Goal: Complete application form

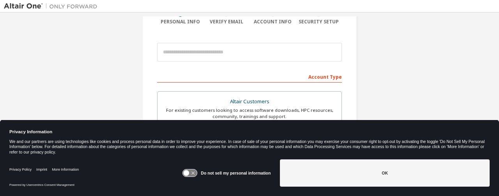
scroll to position [78, 0]
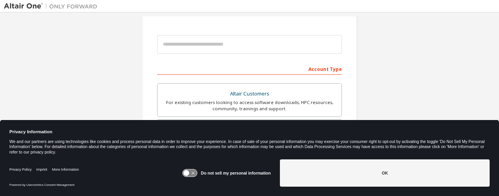
click at [361, 162] on button "OK" at bounding box center [385, 172] width 210 height 27
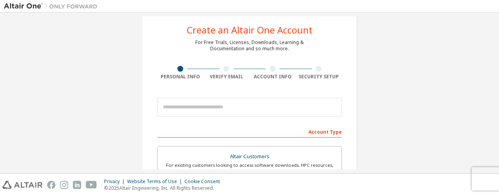
scroll to position [39, 0]
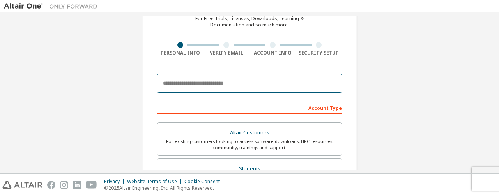
click at [223, 80] on input "email" at bounding box center [249, 83] width 185 height 19
type input "**********"
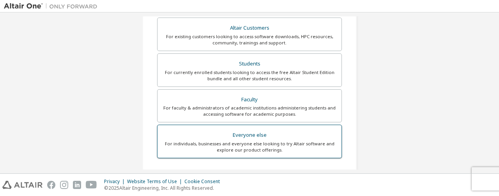
scroll to position [156, 0]
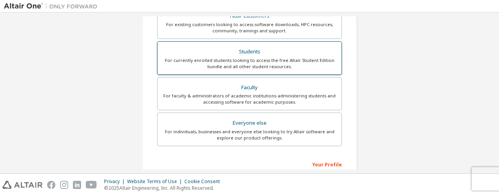
click at [254, 55] on div "Students" at bounding box center [249, 51] width 175 height 11
click at [253, 61] on div "For currently enrolled students looking to access the free Altair Student Editi…" at bounding box center [249, 63] width 175 height 12
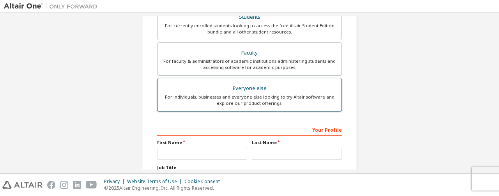
scroll to position [234, 0]
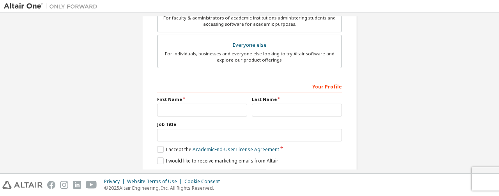
click at [219, 101] on label "First Name" at bounding box center [202, 99] width 90 height 6
click at [217, 110] on input "text" at bounding box center [202, 110] width 90 height 13
type input "*******"
click at [278, 104] on input "text" at bounding box center [297, 110] width 90 height 13
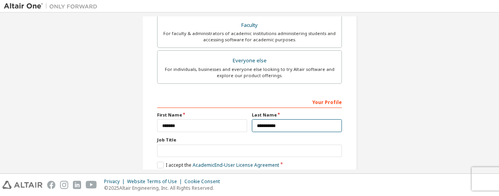
scroll to position [257, 0]
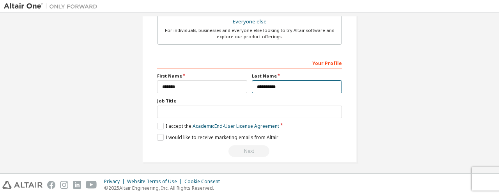
type input "**********"
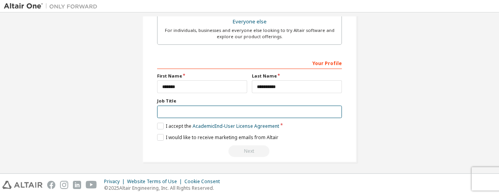
click at [205, 113] on input "text" at bounding box center [249, 112] width 185 height 13
type input "*"
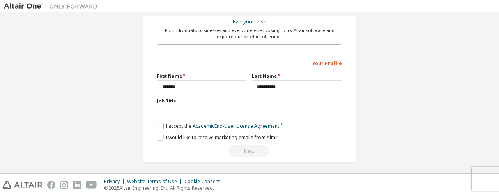
click at [161, 124] on label "I accept the Academic End-User License Agreement" at bounding box center [218, 126] width 122 height 7
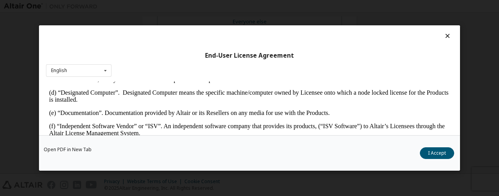
scroll to position [234, 0]
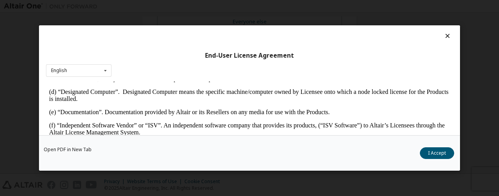
click at [434, 157] on button "I Accept" at bounding box center [437, 153] width 34 height 12
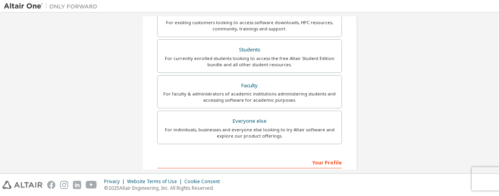
scroll to position [257, 0]
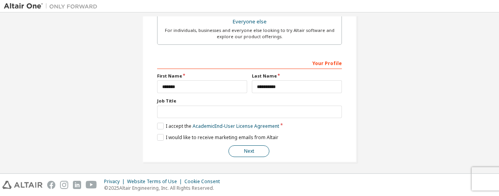
click at [252, 146] on button "Next" at bounding box center [248, 151] width 41 height 12
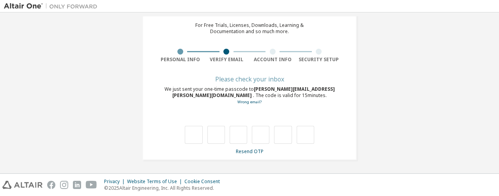
scroll to position [32, 0]
type input "*"
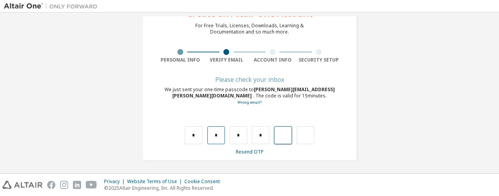
type input "*"
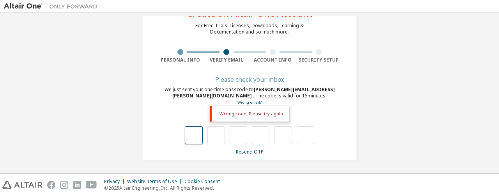
drag, startPoint x: 191, startPoint y: 131, endPoint x: 195, endPoint y: 131, distance: 4.7
click at [195, 131] on input "text" at bounding box center [194, 135] width 18 height 18
type input "*"
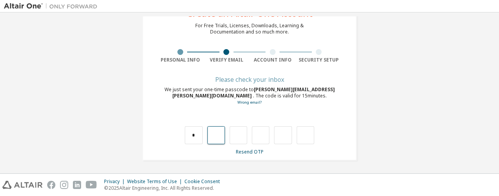
type input "*"
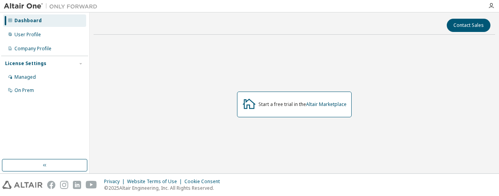
click at [143, 54] on div "Start a free trial in the Altair Marketplace" at bounding box center [295, 104] width 402 height 127
drag, startPoint x: 189, startPoint y: 53, endPoint x: 208, endPoint y: 68, distance: 23.9
click at [207, 65] on div "Start a free trial in the Altair Marketplace" at bounding box center [295, 104] width 402 height 127
click at [264, 107] on div "Start a free trial in the Altair Marketplace" at bounding box center [294, 105] width 115 height 26
click at [246, 109] on icon at bounding box center [249, 104] width 14 height 14
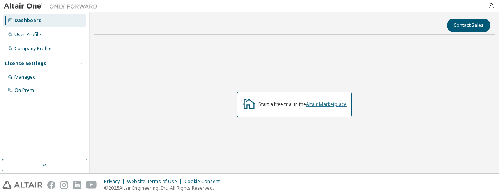
click at [322, 105] on link "Altair Marketplace" at bounding box center [326, 104] width 41 height 7
